Goal: Understand process/instructions

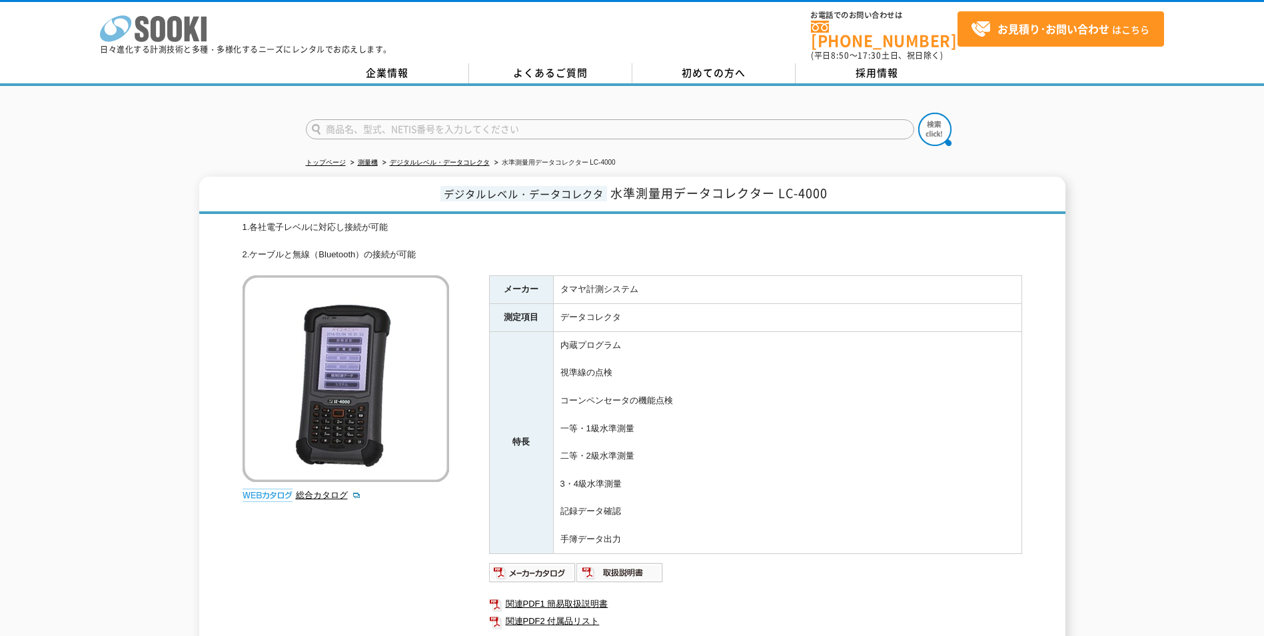
click at [165, 25] on icon "株式会社 ソーキ" at bounding box center [153, 28] width 107 height 27
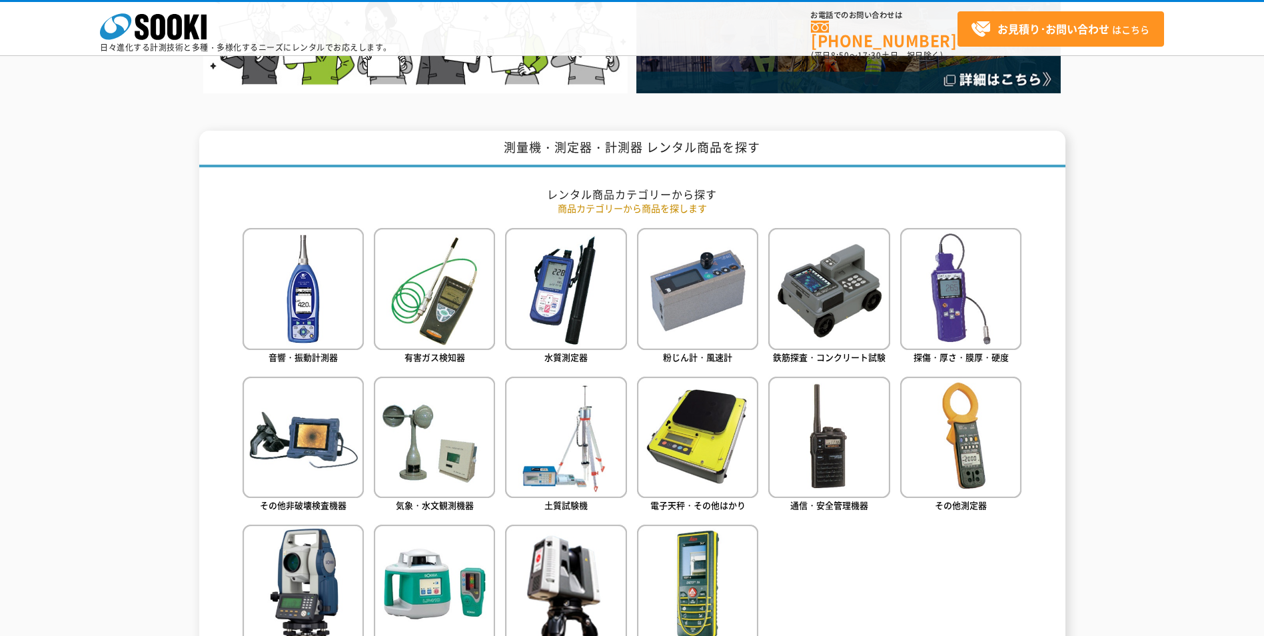
scroll to position [466, 0]
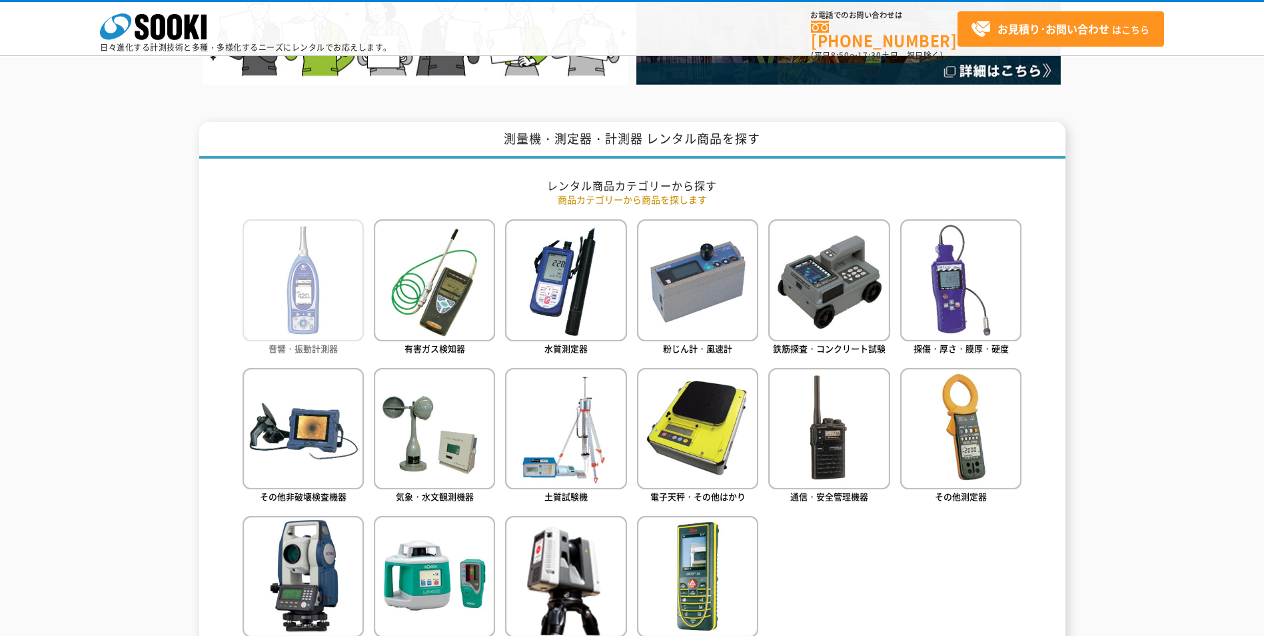
drag, startPoint x: 327, startPoint y: 286, endPoint x: 315, endPoint y: 286, distance: 12.0
drag, startPoint x: 315, startPoint y: 286, endPoint x: 129, endPoint y: 289, distance: 186.6
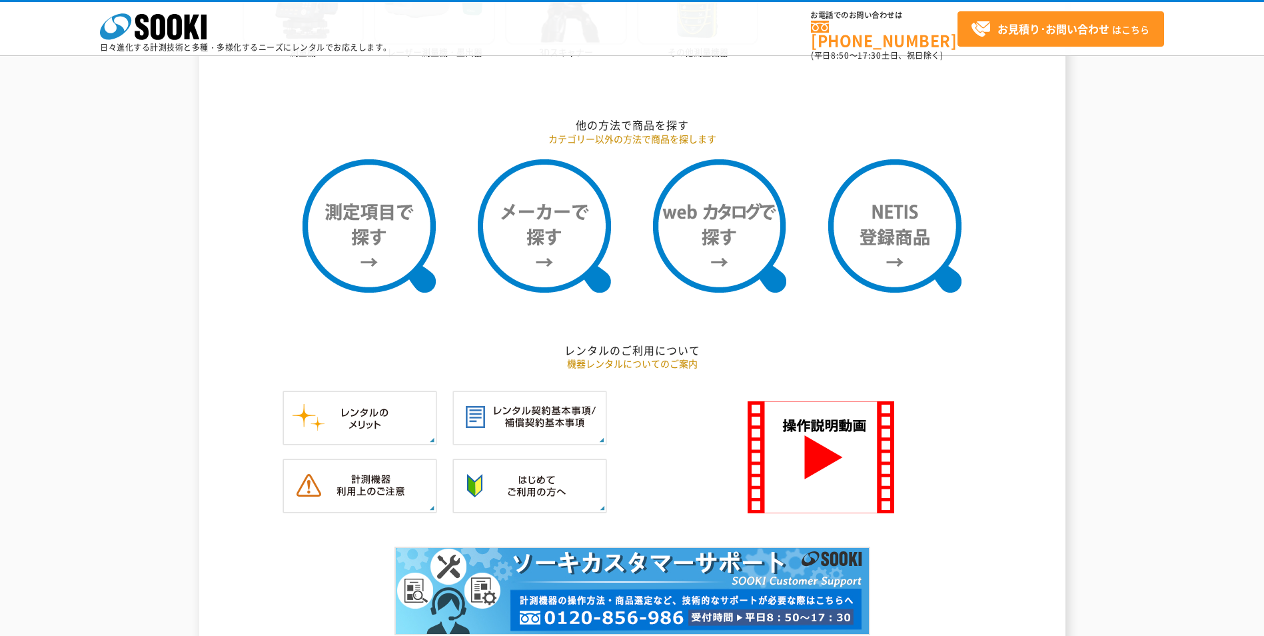
scroll to position [1088, 0]
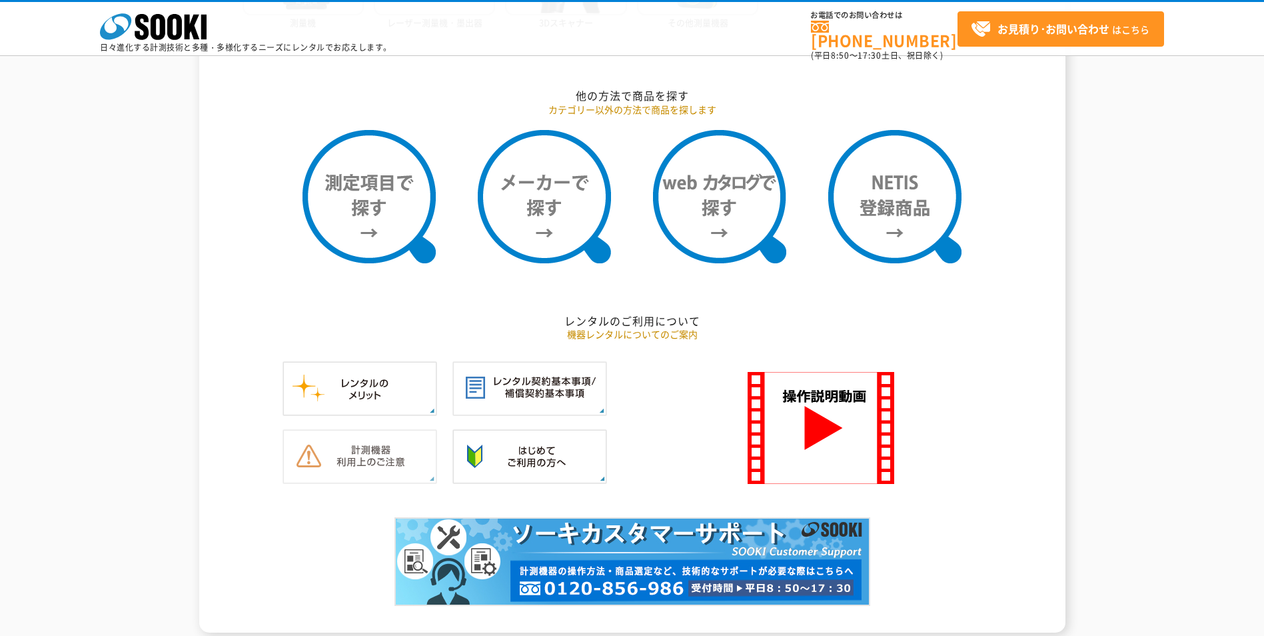
click at [402, 454] on img at bounding box center [359, 456] width 155 height 55
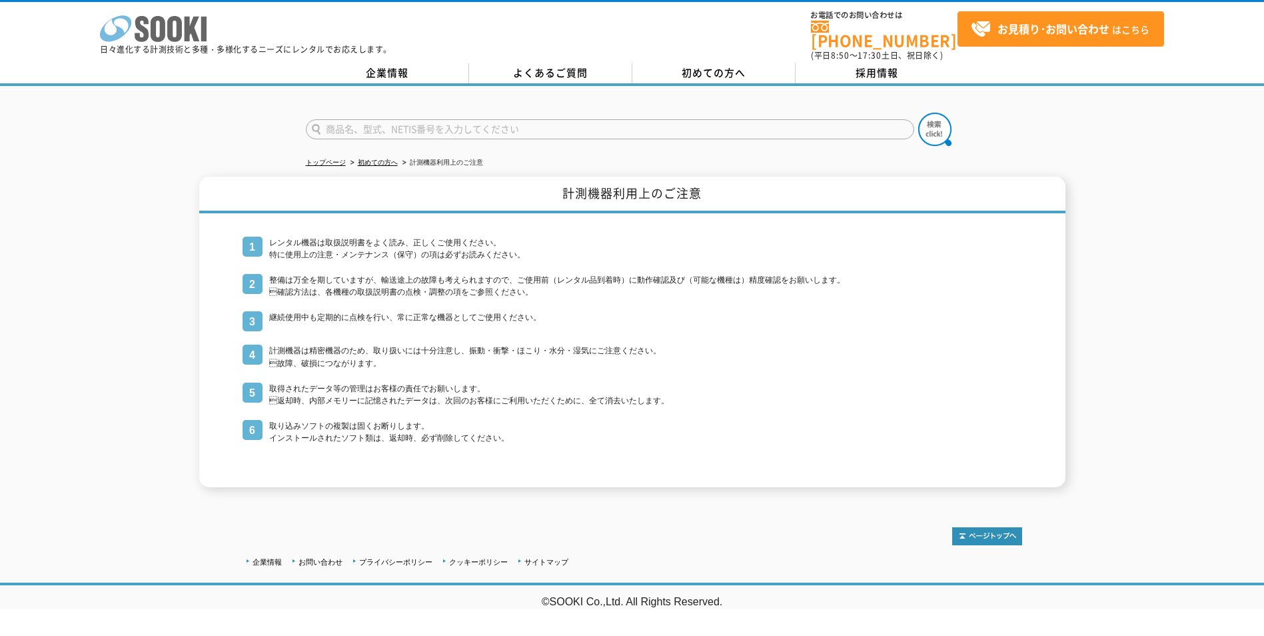
click at [144, 28] on icon at bounding box center [142, 29] width 14 height 26
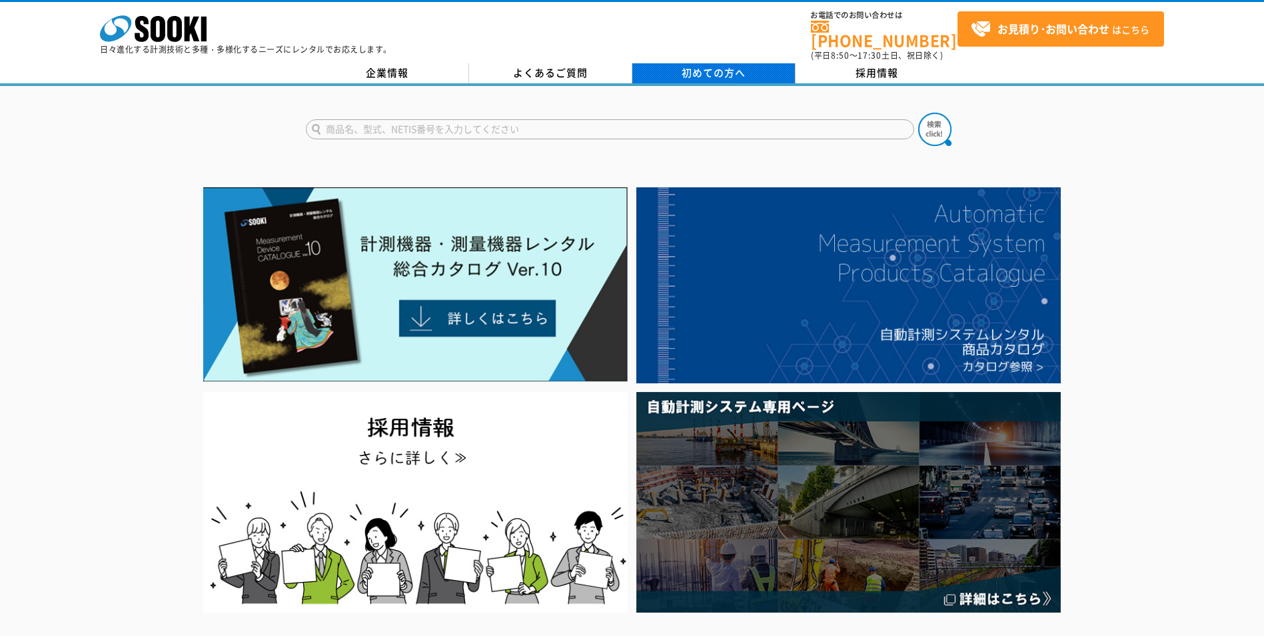
click at [750, 67] on link "初めての方へ" at bounding box center [713, 73] width 163 height 20
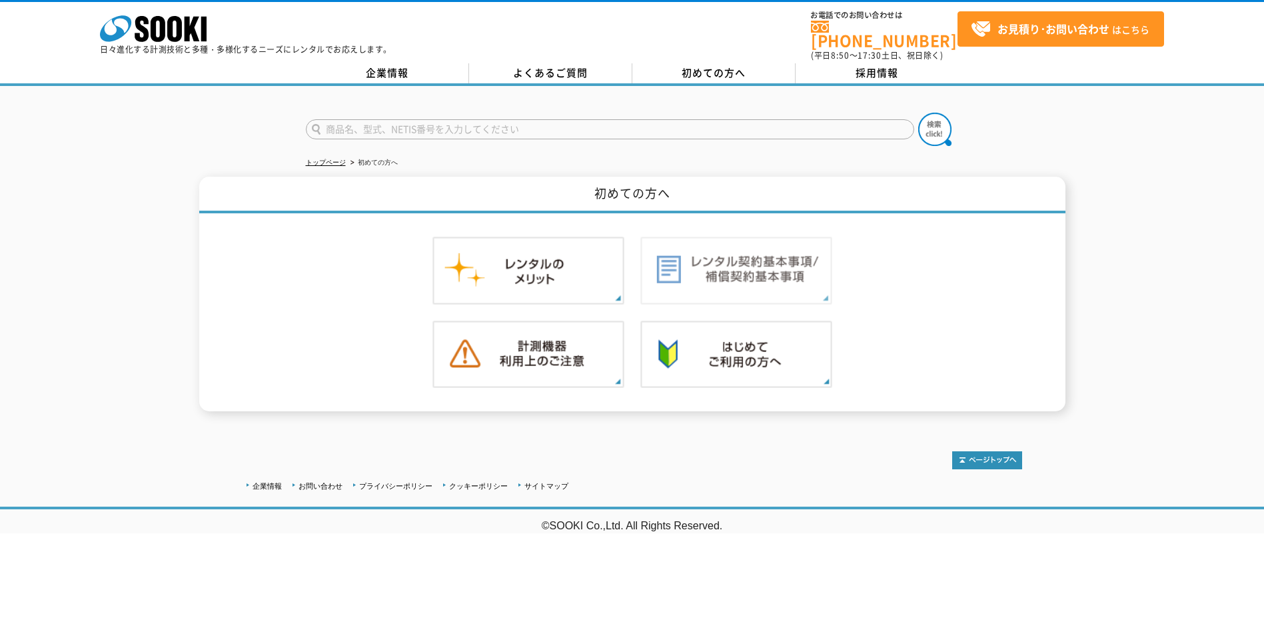
click at [797, 258] on img at bounding box center [736, 271] width 192 height 68
